Goal: Task Accomplishment & Management: Manage account settings

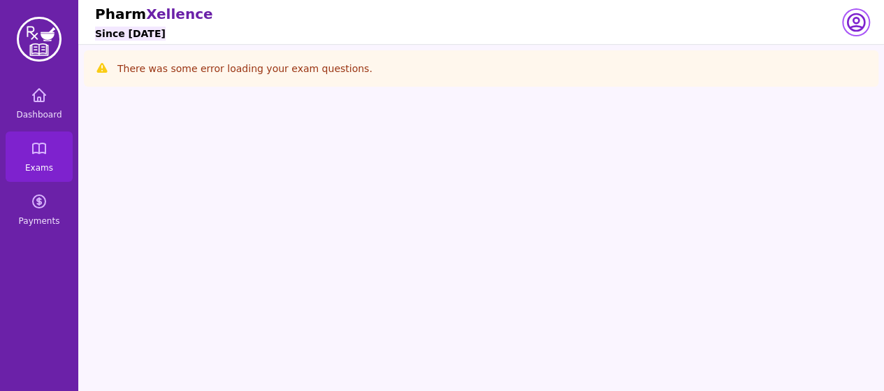
click at [851, 26] on icon "button" at bounding box center [856, 22] width 17 height 17
click at [52, 113] on span "Dashboard" at bounding box center [38, 114] width 45 height 11
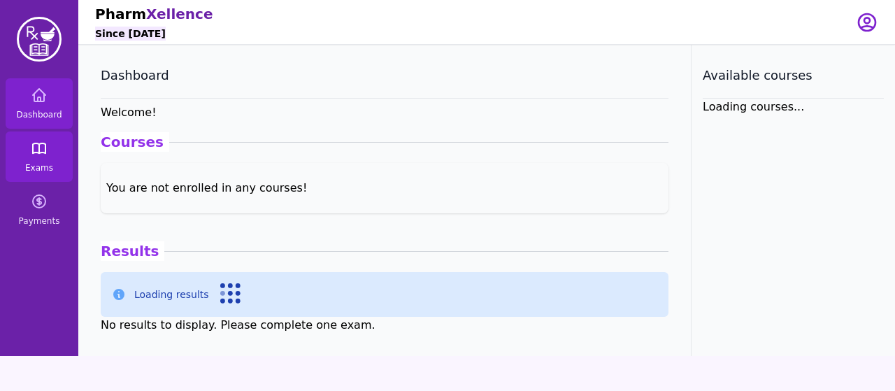
click at [38, 150] on icon at bounding box center [39, 148] width 17 height 17
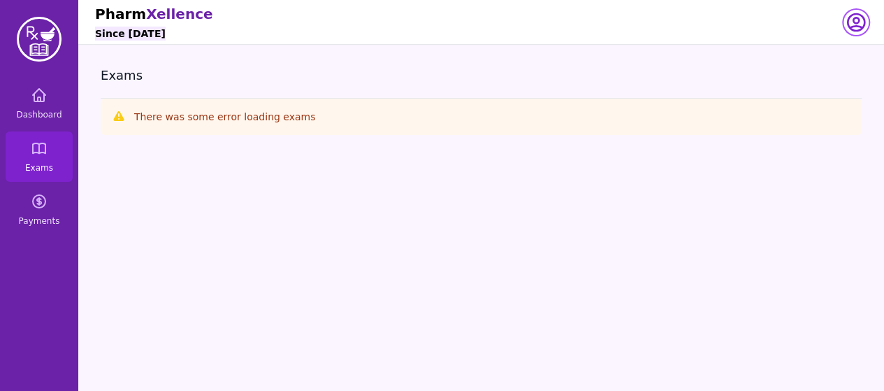
click at [862, 24] on icon "button" at bounding box center [856, 22] width 22 height 22
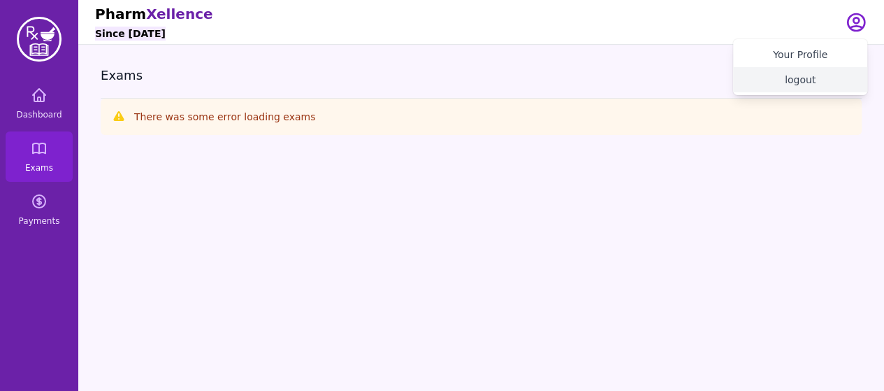
click at [812, 76] on button "logout" at bounding box center [800, 79] width 134 height 25
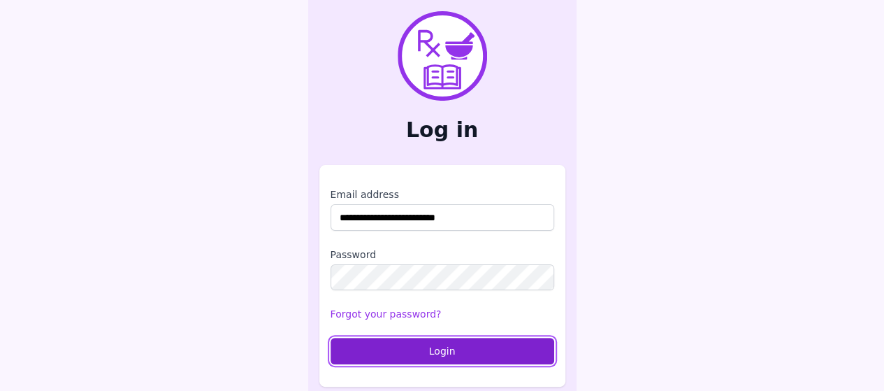
click at [511, 346] on button "Login" at bounding box center [443, 351] width 224 height 27
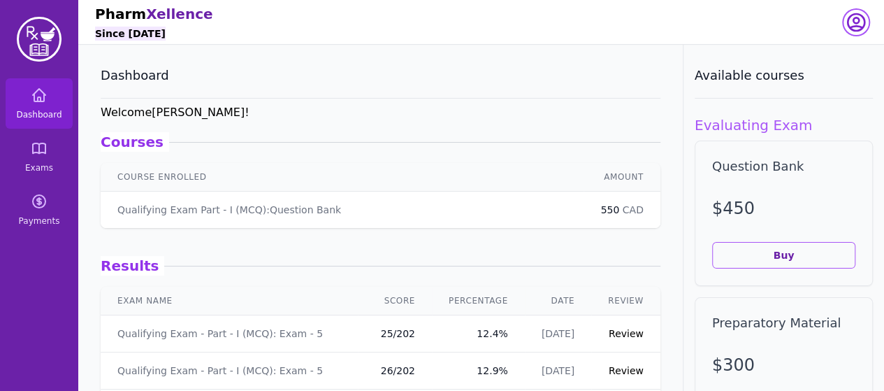
click at [851, 22] on icon "button" at bounding box center [856, 22] width 22 height 22
click at [808, 82] on button "logout" at bounding box center [800, 79] width 134 height 25
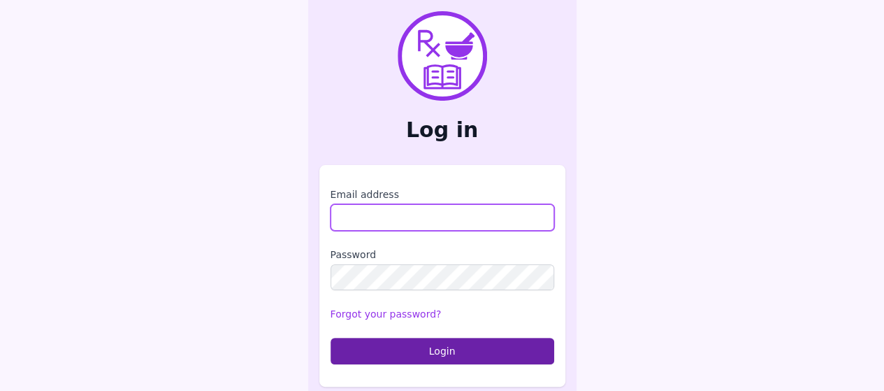
type input "**********"
